Goal: Task Accomplishment & Management: Use online tool/utility

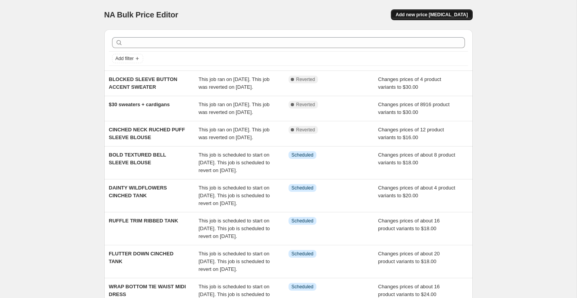
click at [442, 15] on span "Add new price [MEDICAL_DATA]" at bounding box center [432, 15] width 72 height 6
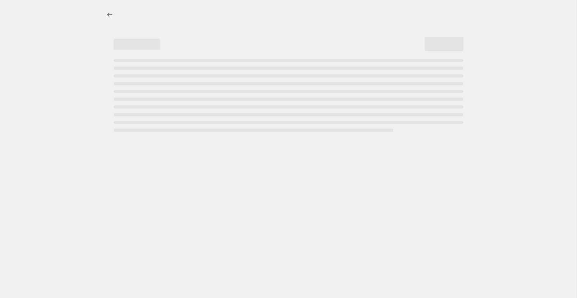
select select "percentage"
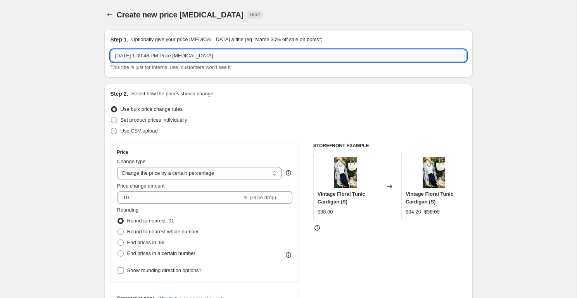
click at [155, 57] on input "[DATE] 1:00:48 PM Price [MEDICAL_DATA]" at bounding box center [289, 56] width 356 height 12
type input "fall favorites box"
click at [167, 174] on select "Change the price to a certain amount Change the price by a certain amount Chang…" at bounding box center [199, 173] width 165 height 12
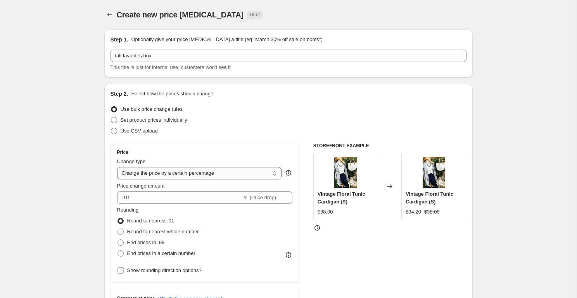
select select "to"
click at [117, 167] on select "Change the price to a certain amount Change the price by a certain amount Chang…" at bounding box center [199, 173] width 165 height 12
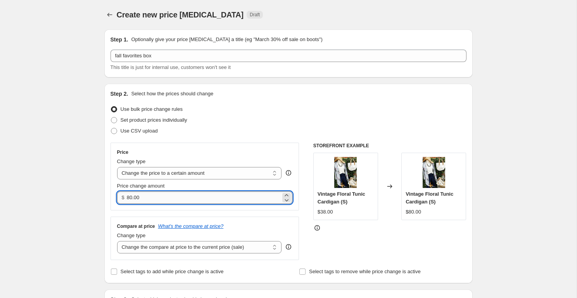
click at [144, 197] on input "80.00" at bounding box center [204, 198] width 154 height 12
type input "60.00"
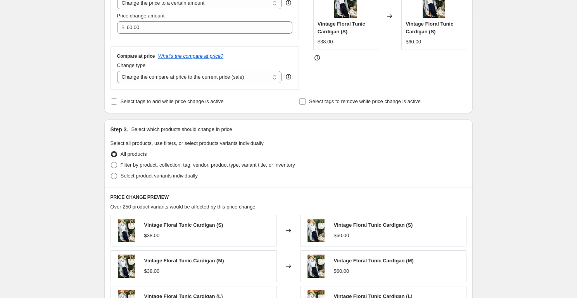
scroll to position [174, 0]
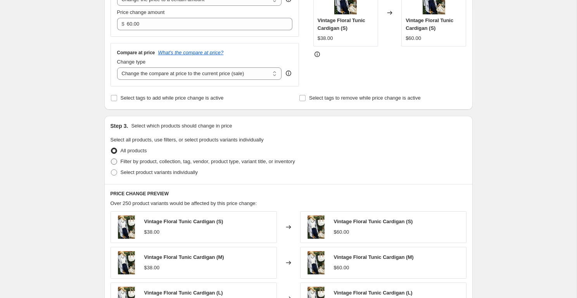
click at [159, 163] on span "Filter by product, collection, tag, vendor, product type, variant title, or inv…" at bounding box center [208, 162] width 175 height 6
click at [111, 159] on input "Filter by product, collection, tag, vendor, product type, variant title, or inv…" at bounding box center [111, 159] width 0 height 0
radio input "true"
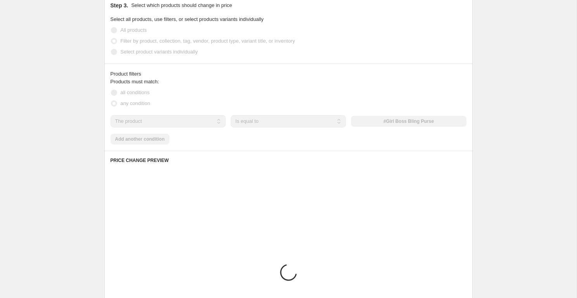
scroll to position [297, 0]
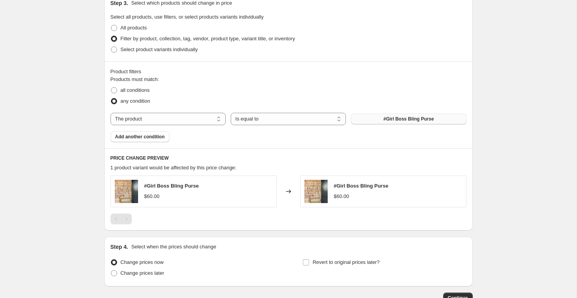
click at [410, 120] on span "#Girl Boss Bling Purse" at bounding box center [409, 119] width 50 height 6
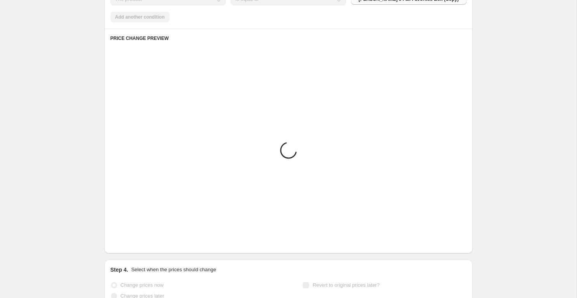
scroll to position [456, 0]
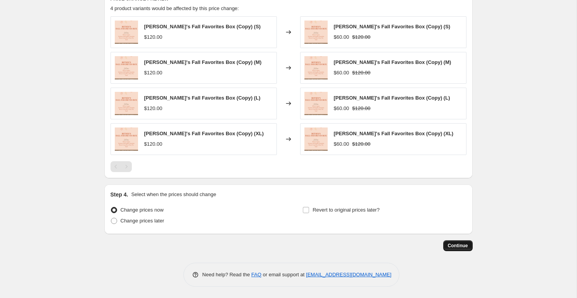
click at [450, 243] on button "Continue" at bounding box center [458, 246] width 29 height 11
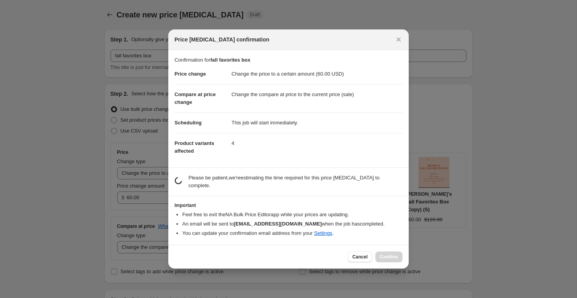
scroll to position [0, 0]
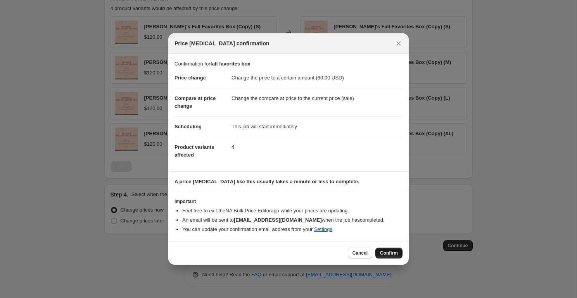
click at [386, 252] on span "Confirm" at bounding box center [389, 253] width 18 height 6
